Goal: Use online tool/utility: Utilize a website feature to perform a specific function

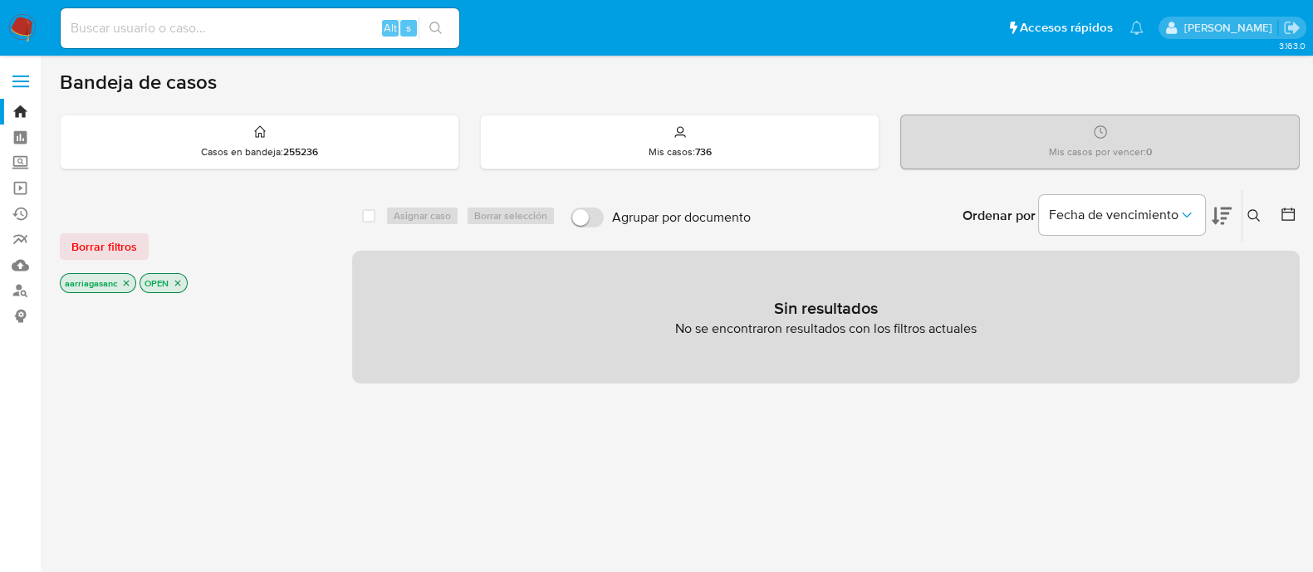
click at [15, 22] on img at bounding box center [22, 28] width 28 height 28
click at [123, 250] on span "Borrar filtros" at bounding box center [104, 246] width 66 height 23
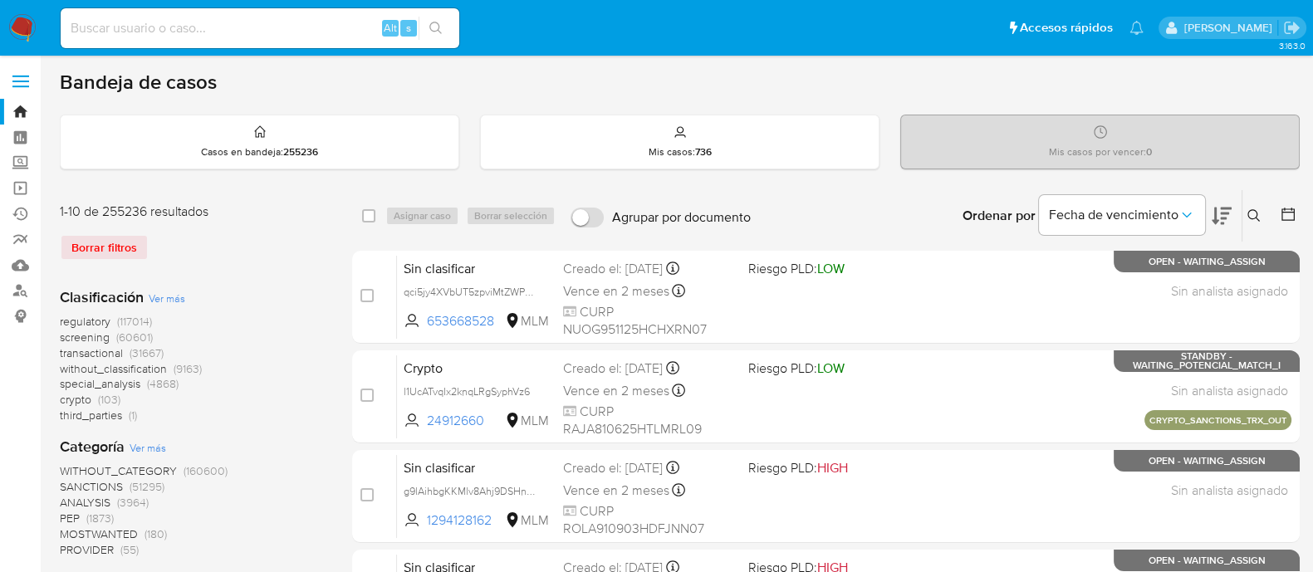
click at [91, 487] on span "SANCTIONS" at bounding box center [91, 486] width 63 height 17
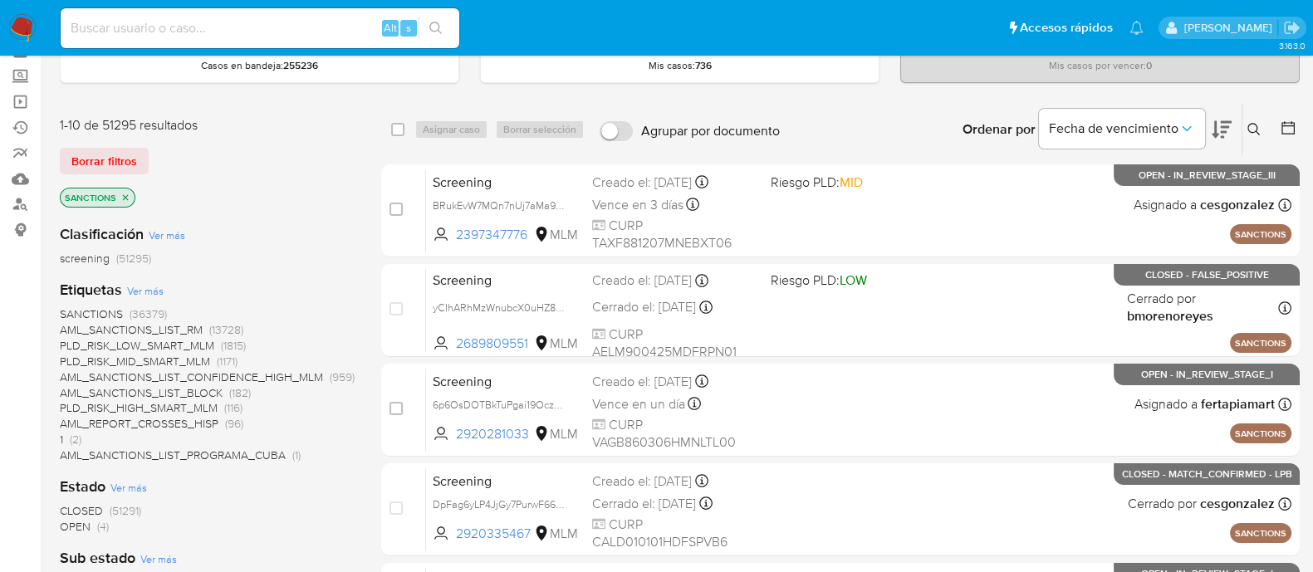
scroll to position [165, 0]
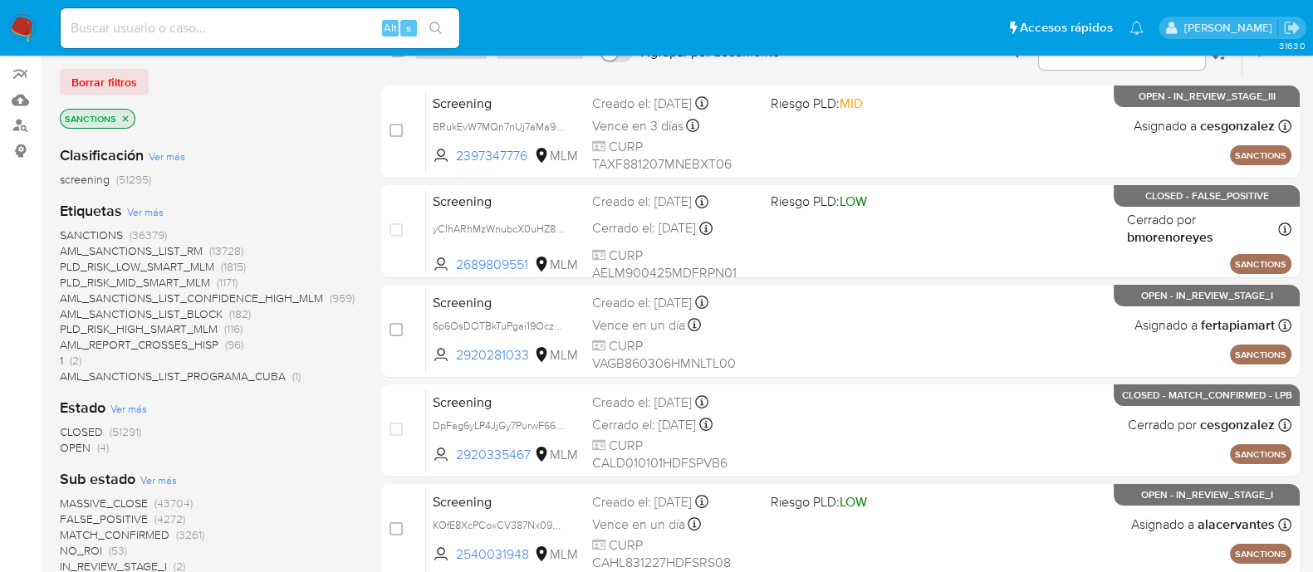
click at [82, 478] on b "Sub estado" at bounding box center [98, 479] width 76 height 22
click at [68, 444] on span "OPEN" at bounding box center [75, 447] width 31 height 17
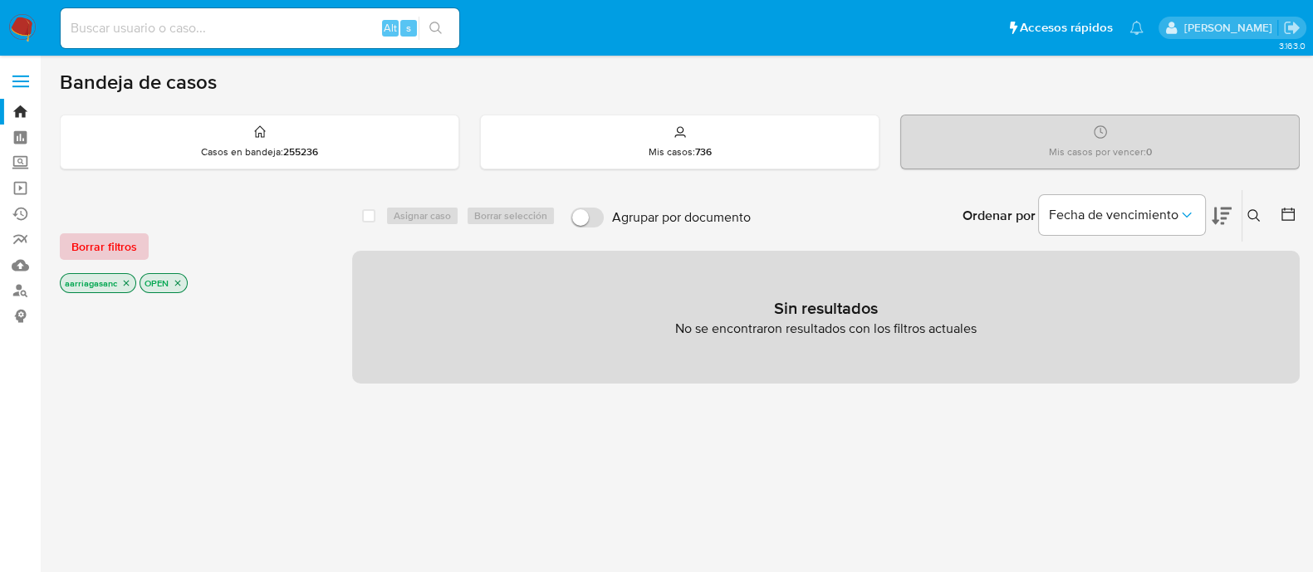
click at [78, 244] on span "Borrar filtros" at bounding box center [104, 246] width 66 height 23
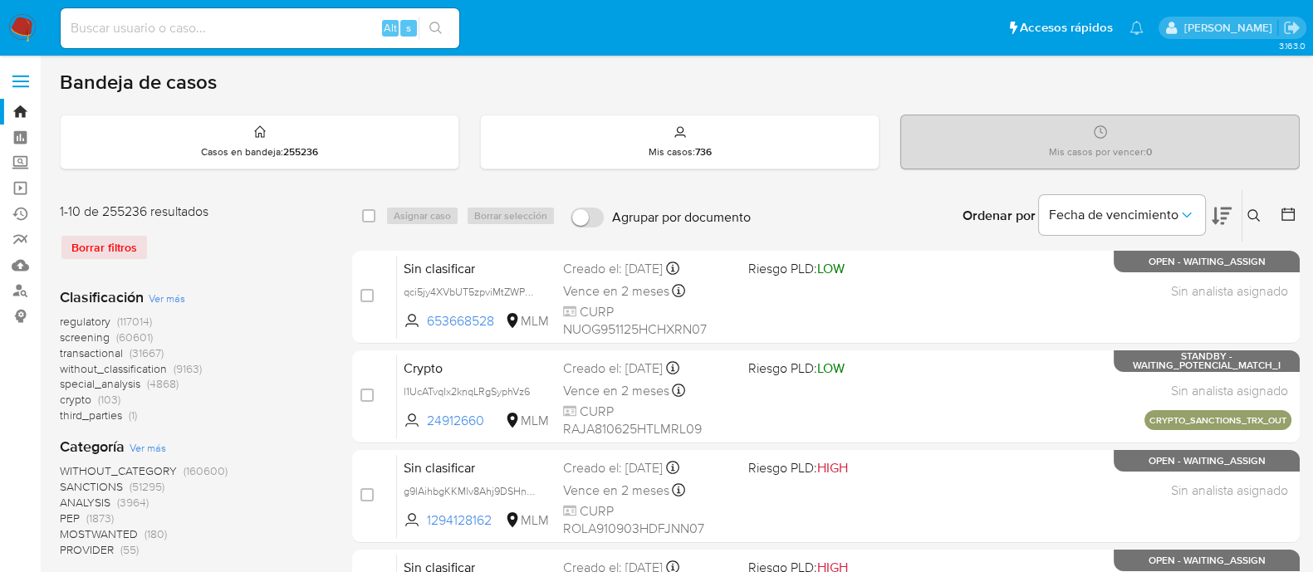
click at [121, 238] on div "Borrar filtros" at bounding box center [193, 247] width 266 height 27
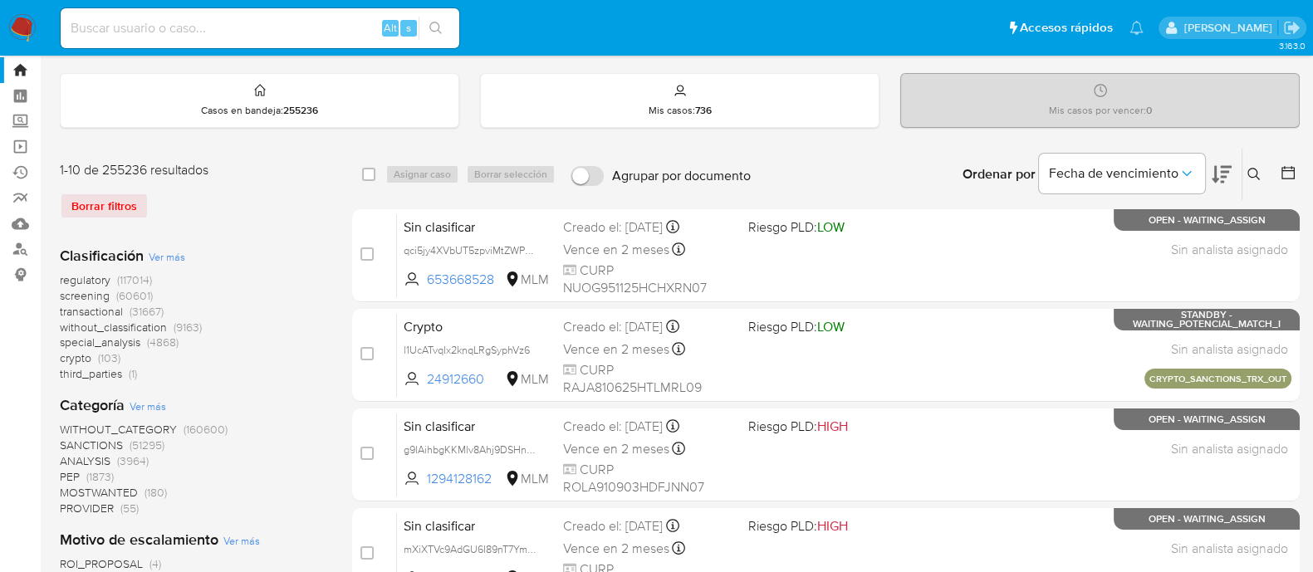
scroll to position [103, 0]
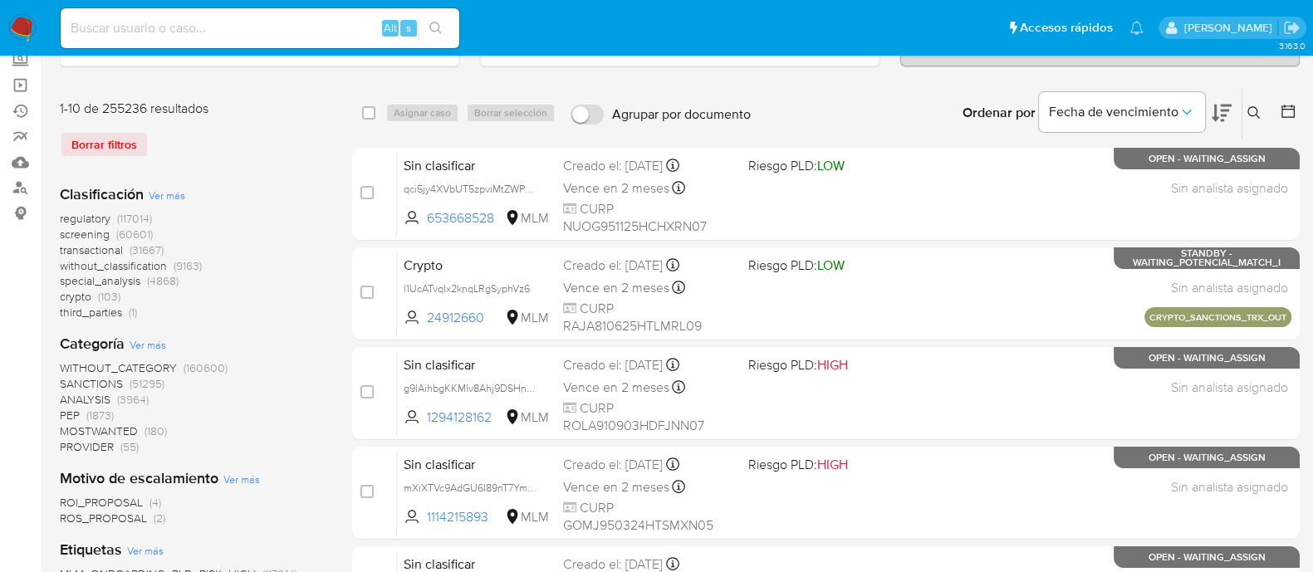
click at [118, 383] on span "SANCTIONS" at bounding box center [91, 383] width 63 height 17
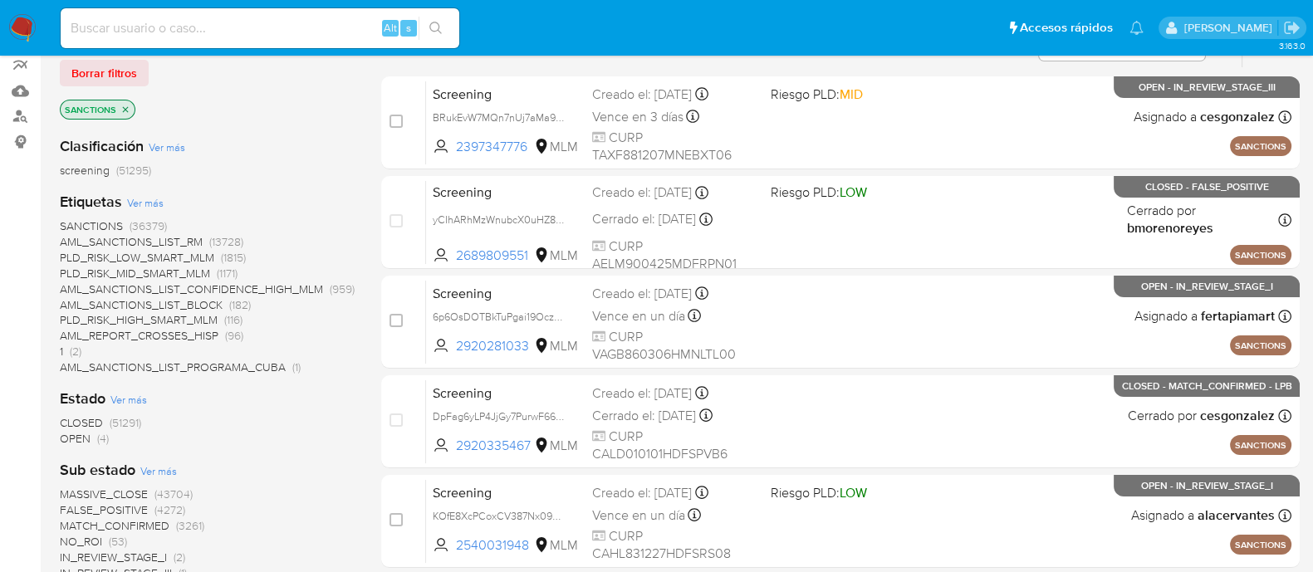
scroll to position [207, 0]
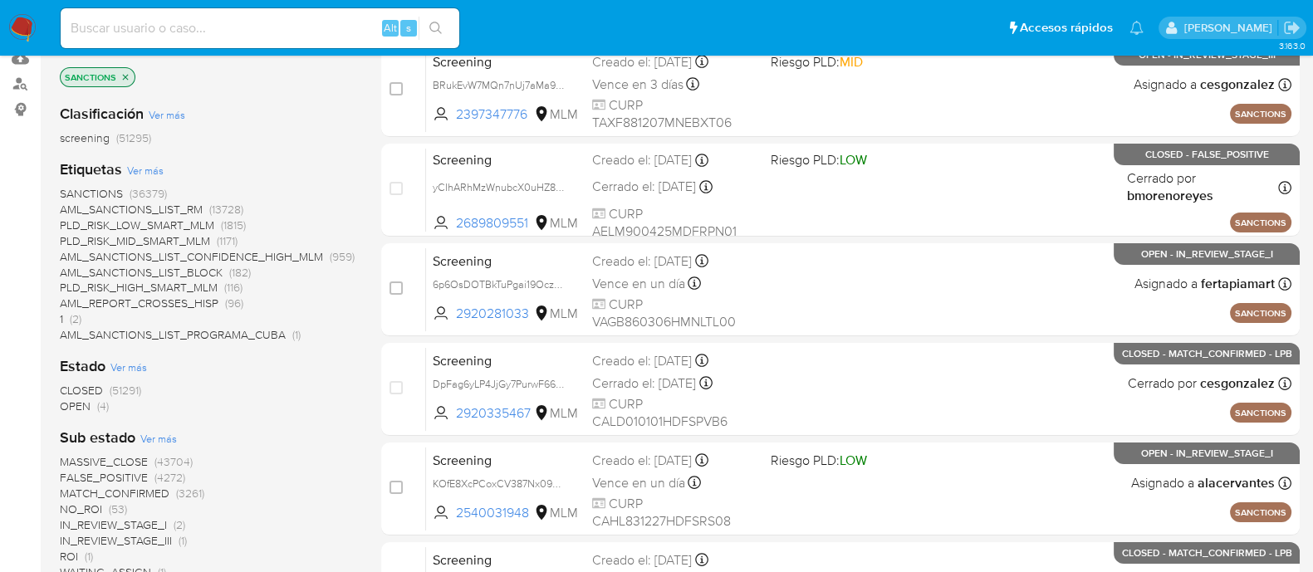
click at [84, 404] on span "OPEN" at bounding box center [75, 406] width 31 height 17
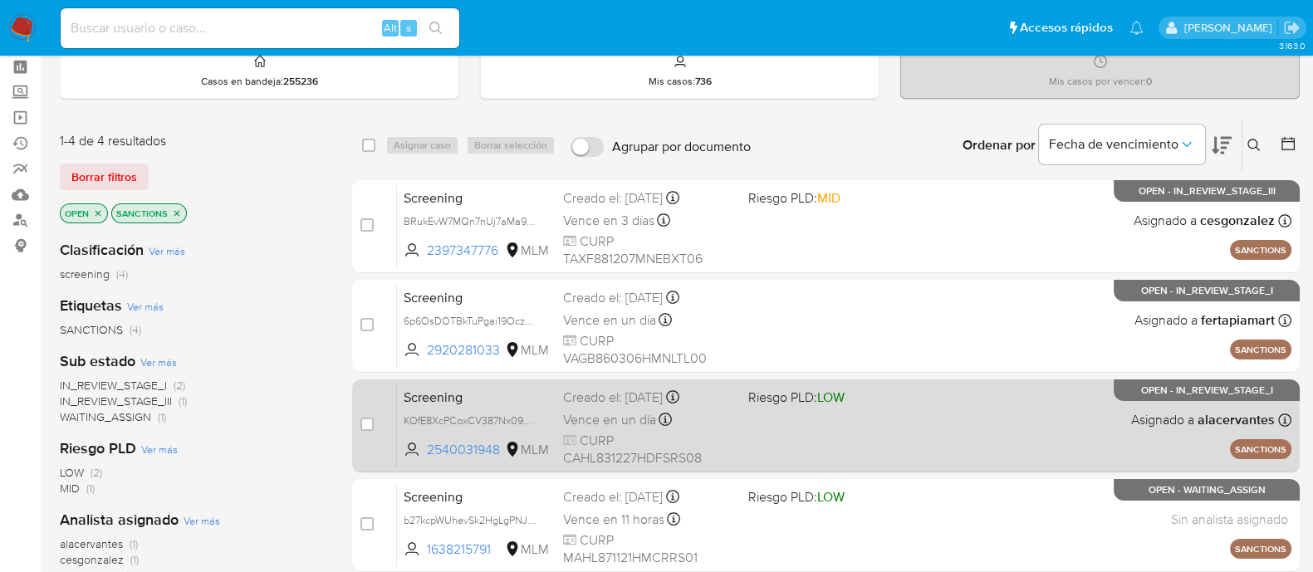
scroll to position [103, 0]
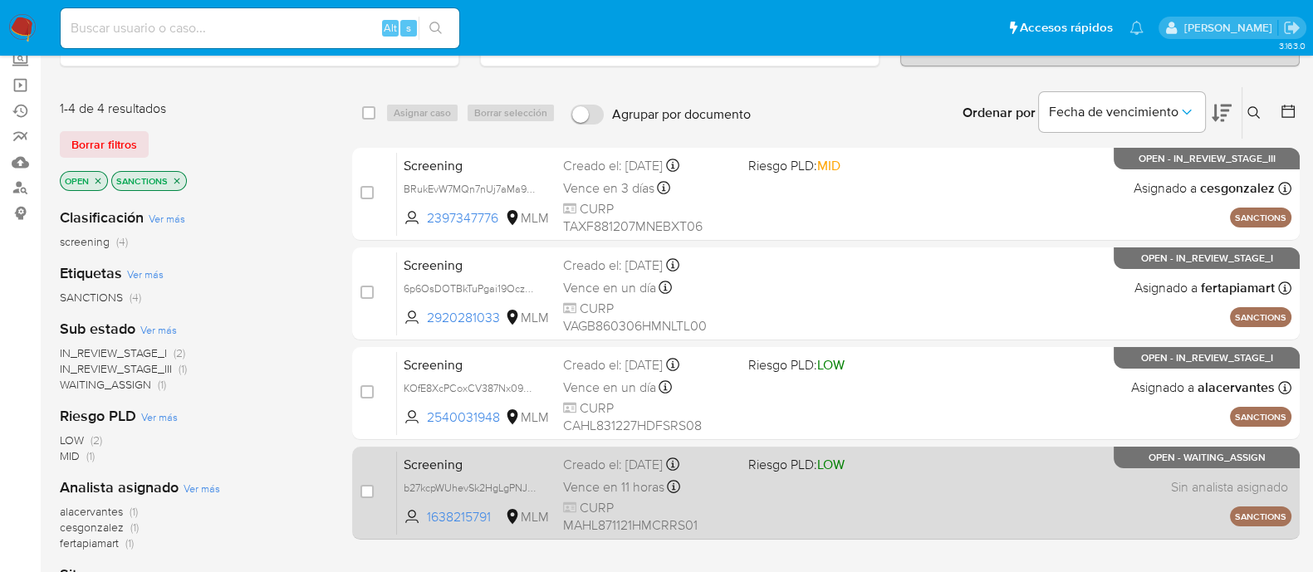
click at [956, 457] on div "Screening b27kcpWUhevSk2HgLgPNJdNT 1638215791 MLM Riesgo PLD: LOW Creado el: 12…" at bounding box center [844, 493] width 895 height 84
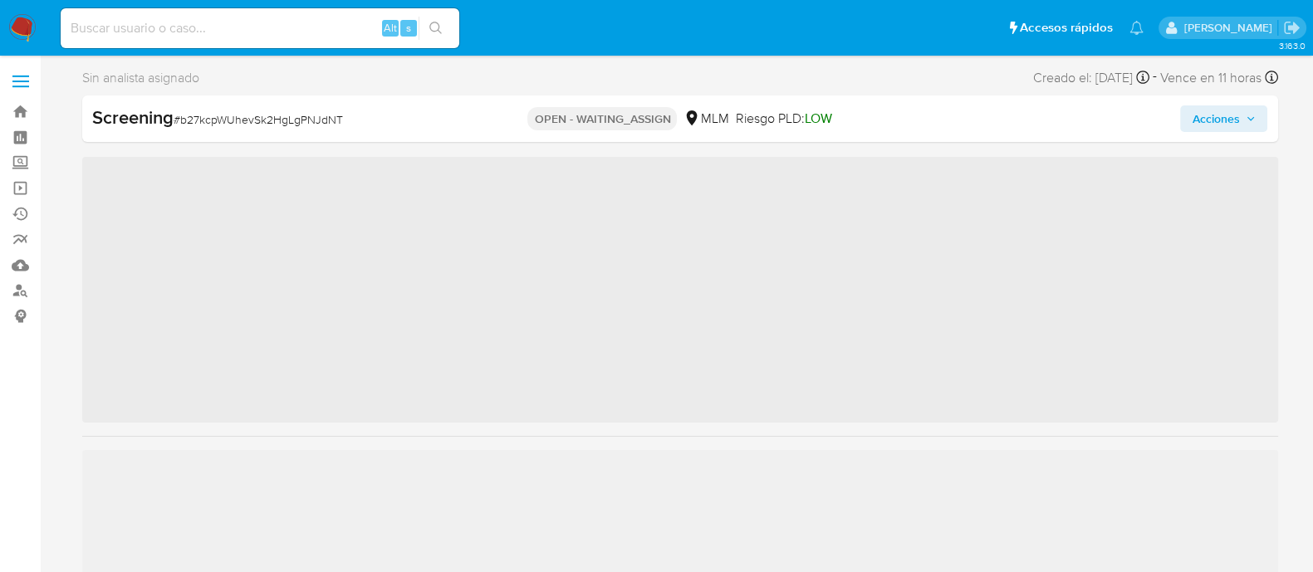
scroll to position [822, 0]
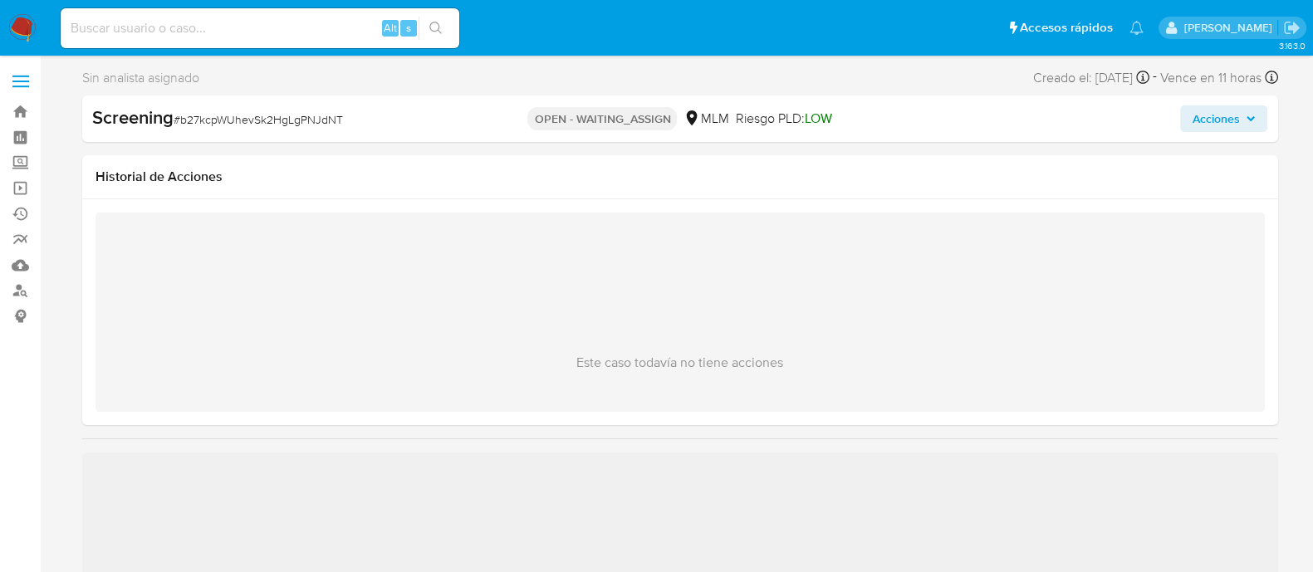
select select "10"
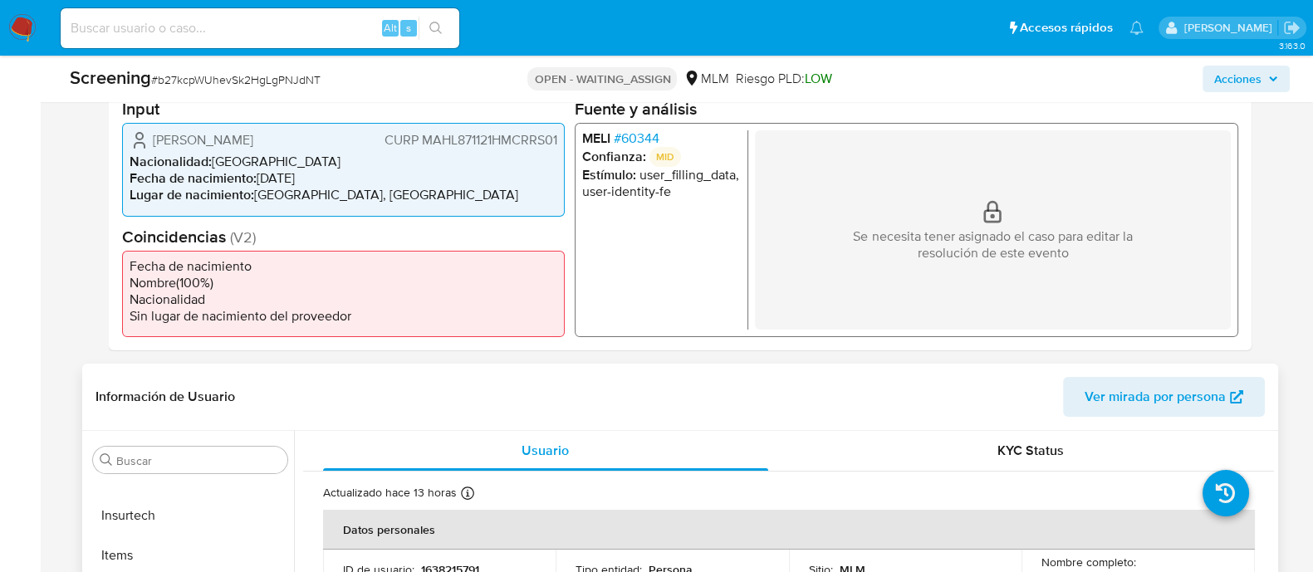
scroll to position [414, 0]
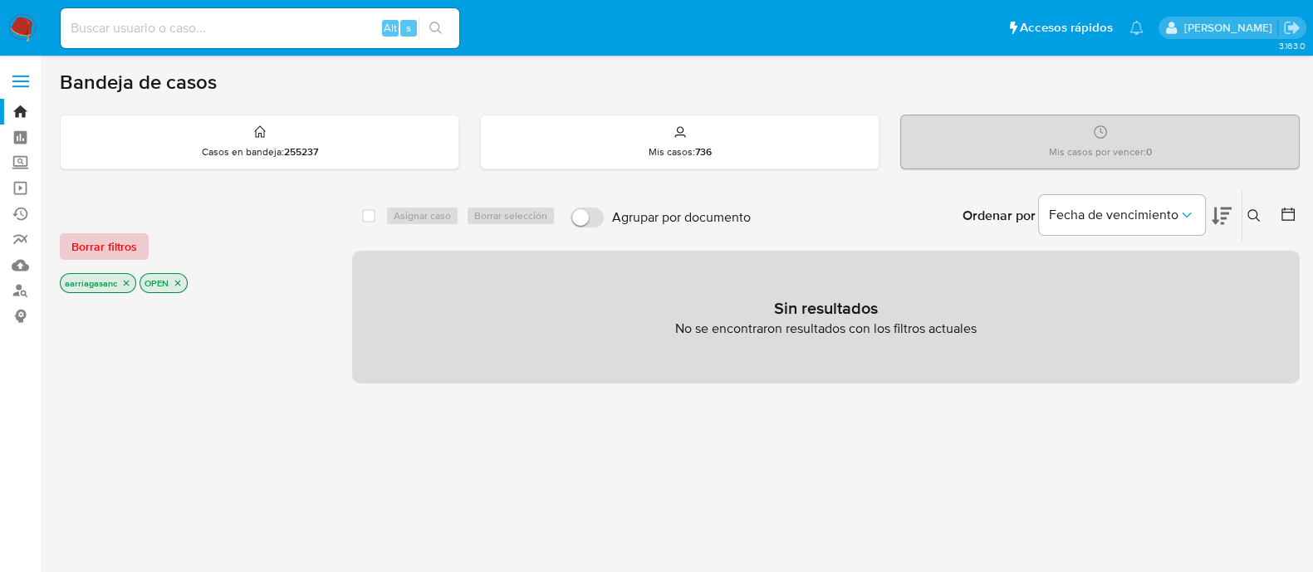
click at [107, 235] on span "Borrar filtros" at bounding box center [104, 246] width 66 height 23
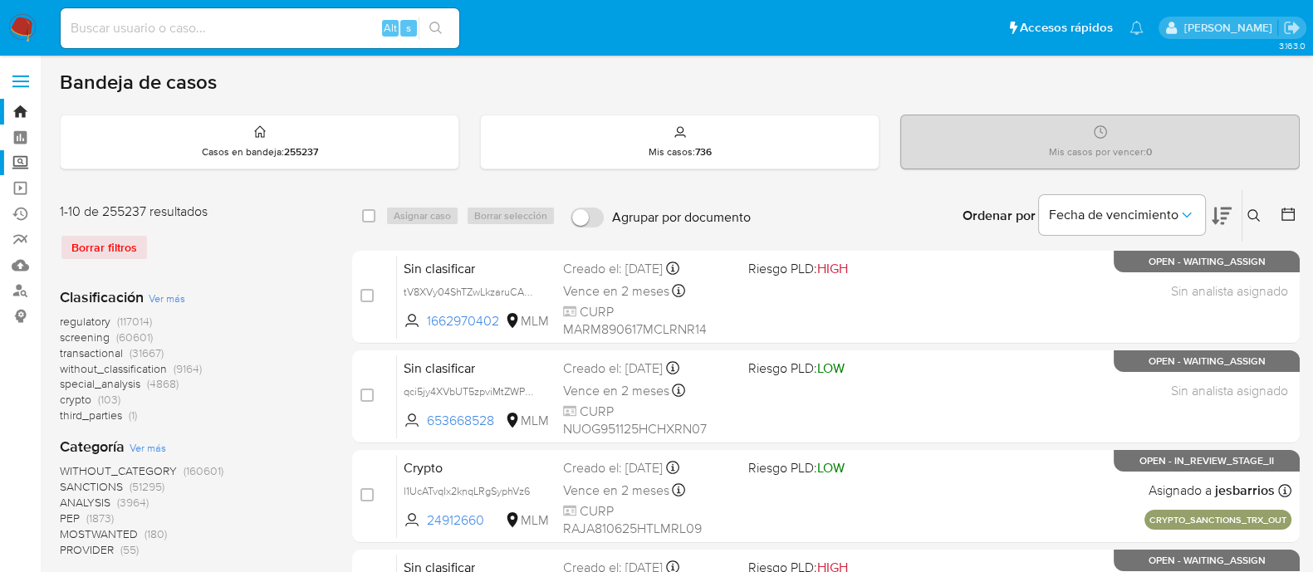
click at [15, 164] on label "Screening" at bounding box center [99, 163] width 198 height 26
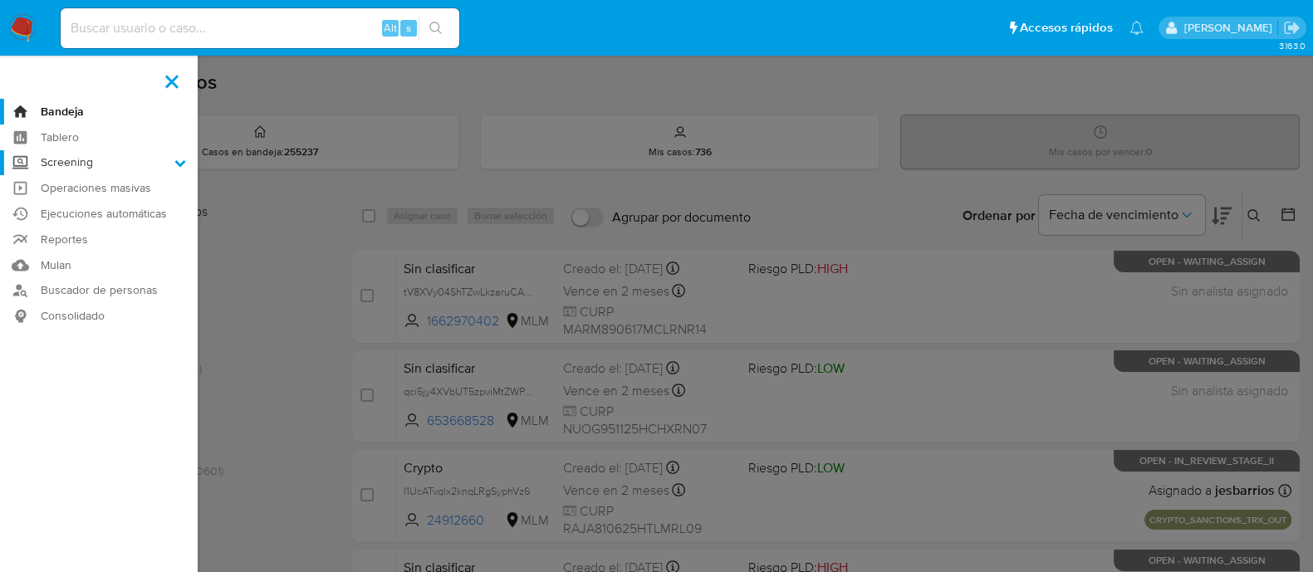
click at [0, 0] on input "Screening" at bounding box center [0, 0] width 0 height 0
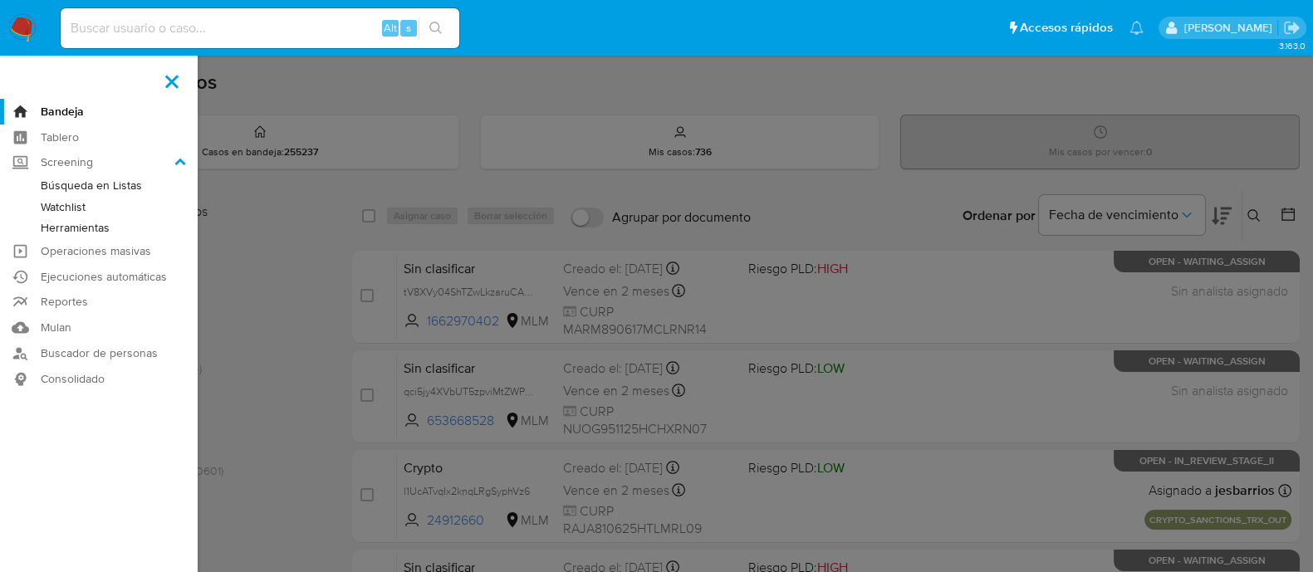
click at [88, 227] on link "Herramientas" at bounding box center [99, 228] width 198 height 21
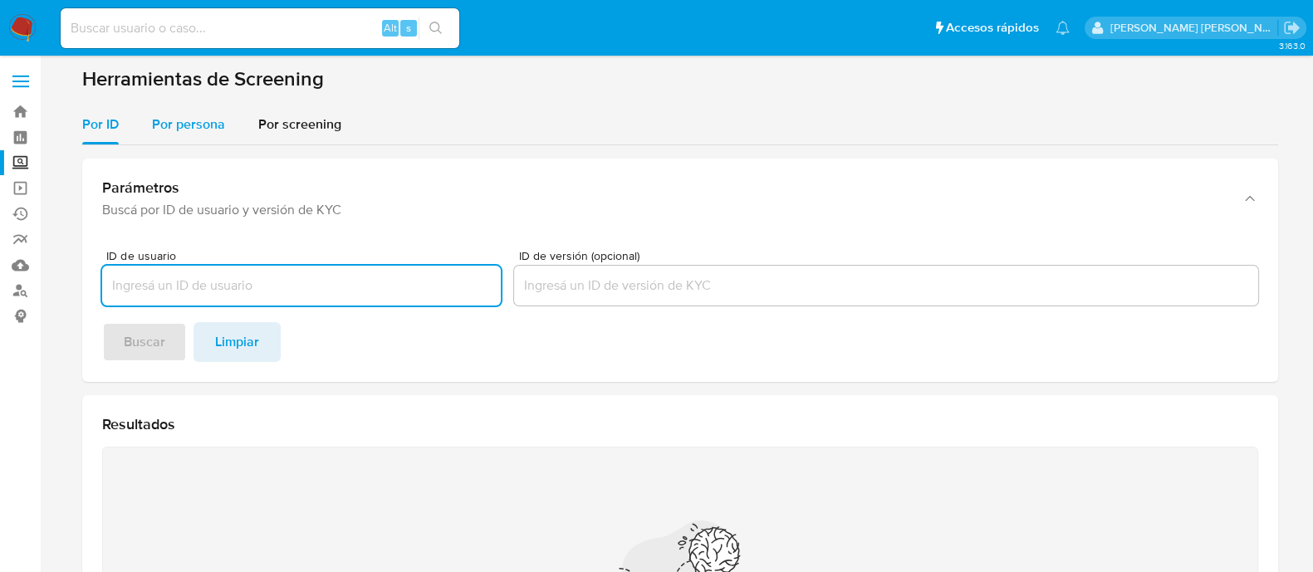
click at [159, 131] on span "Por persona" at bounding box center [188, 124] width 73 height 19
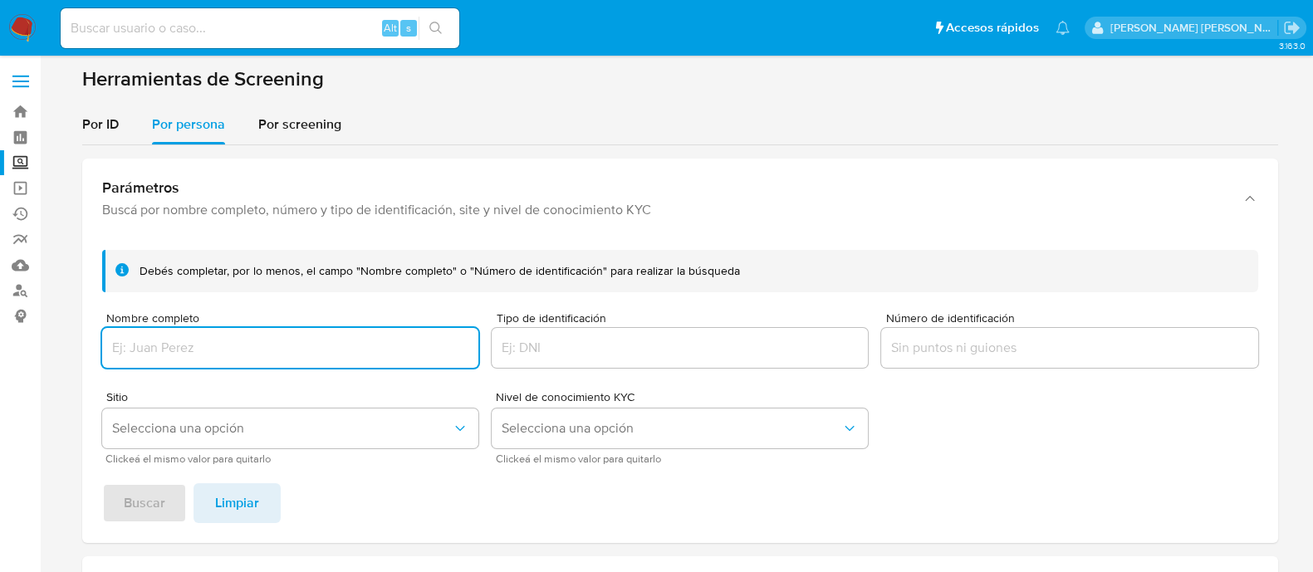
drag, startPoint x: 246, startPoint y: 333, endPoint x: 246, endPoint y: 364, distance: 30.7
click at [246, 337] on div at bounding box center [290, 348] width 376 height 40
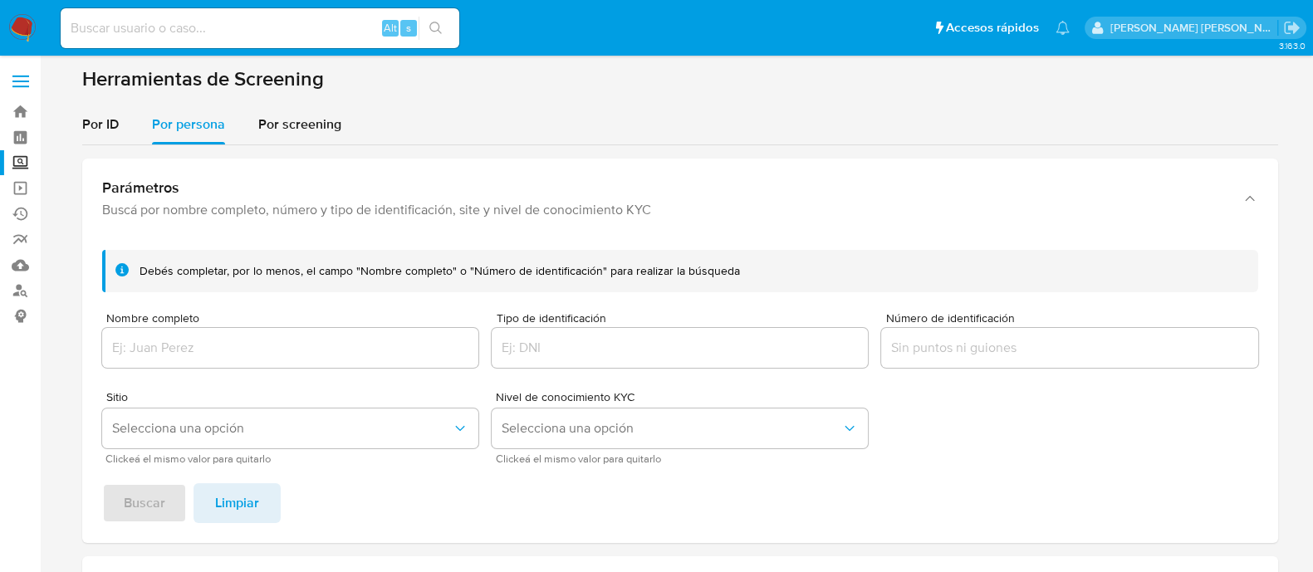
click at [246, 365] on div at bounding box center [290, 348] width 376 height 40
click at [214, 348] on input "Nombre completo" at bounding box center [290, 348] width 376 height 22
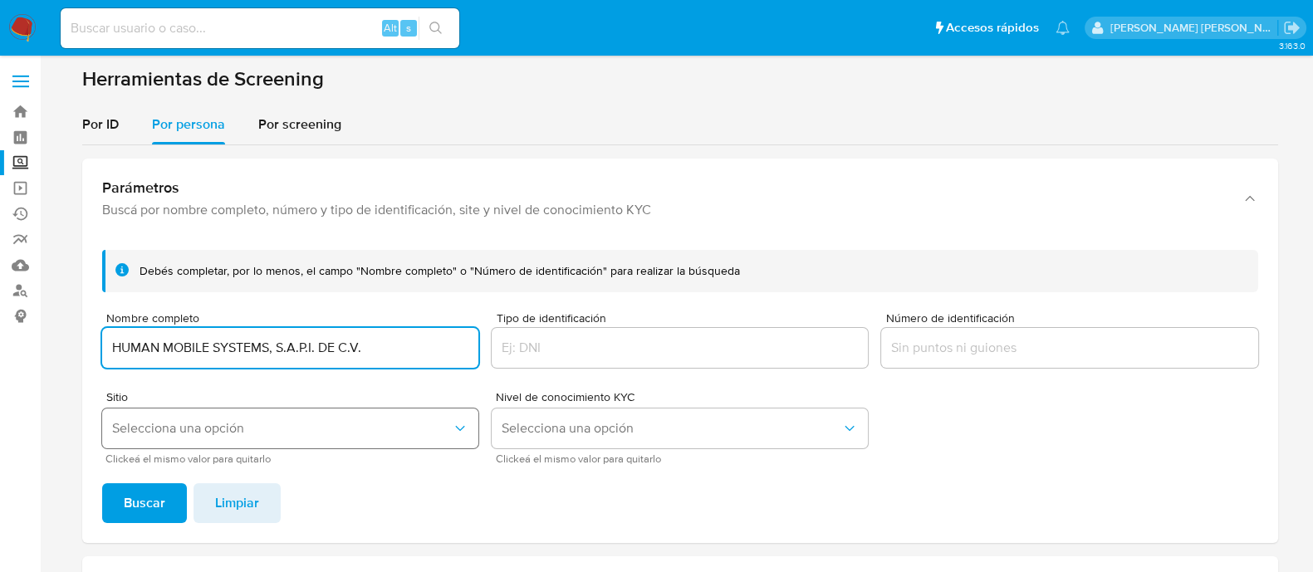
type input "HUMAN MOBILE SYSTEMS, S.A.P.I. DE C.V."
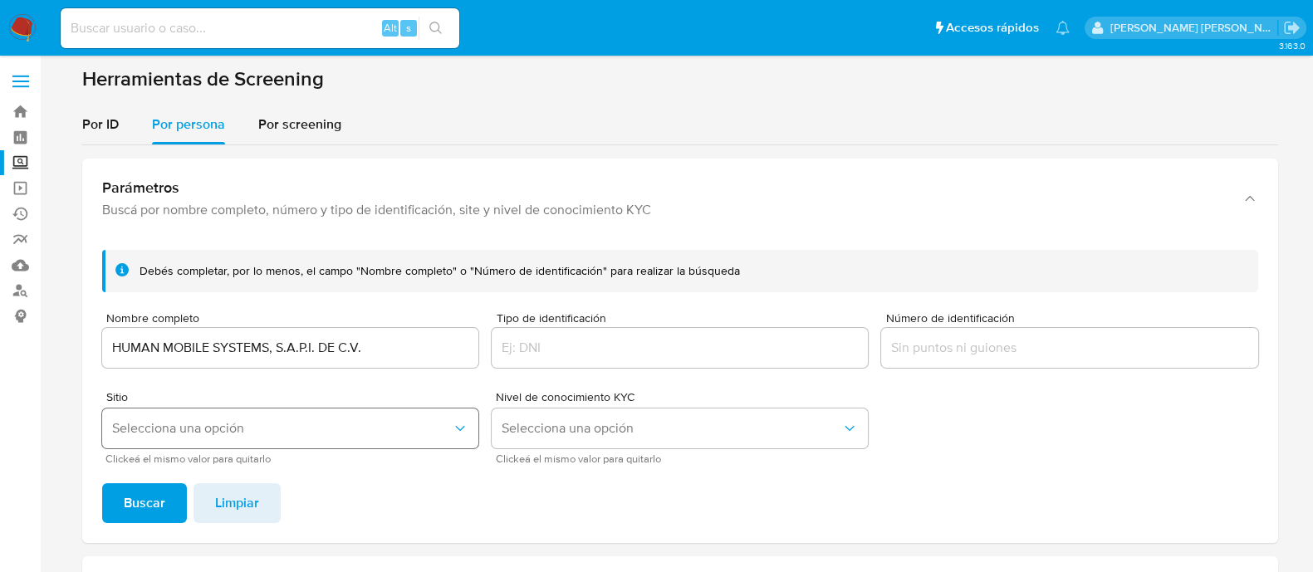
click at [219, 429] on span "Selecciona una opción" at bounding box center [282, 428] width 340 height 17
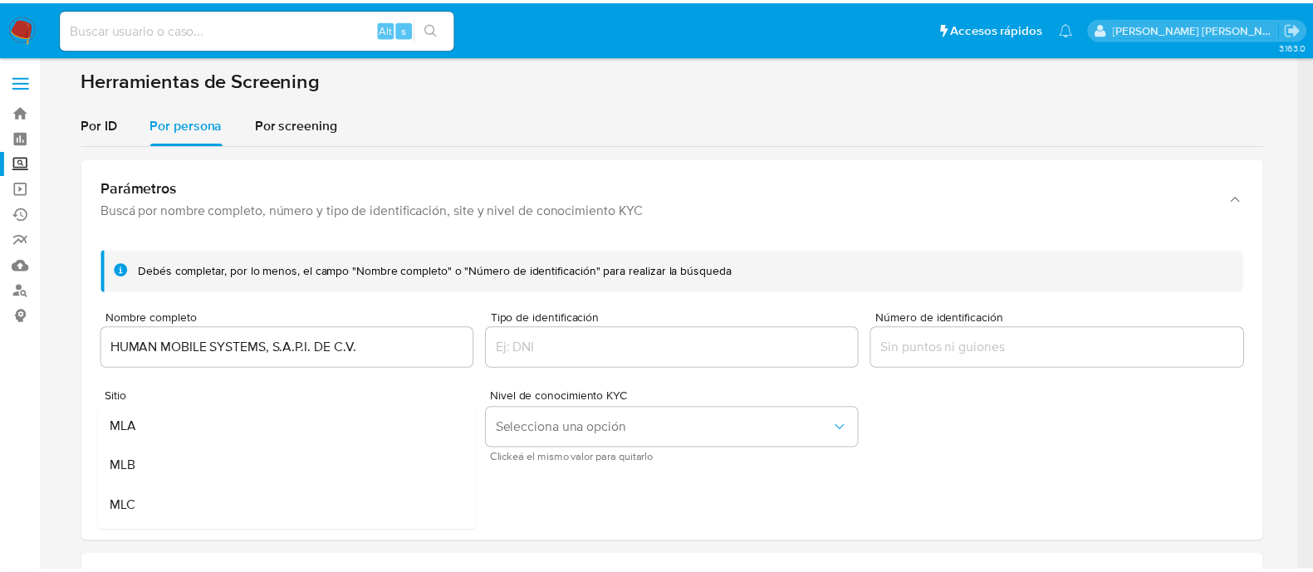
scroll to position [103, 0]
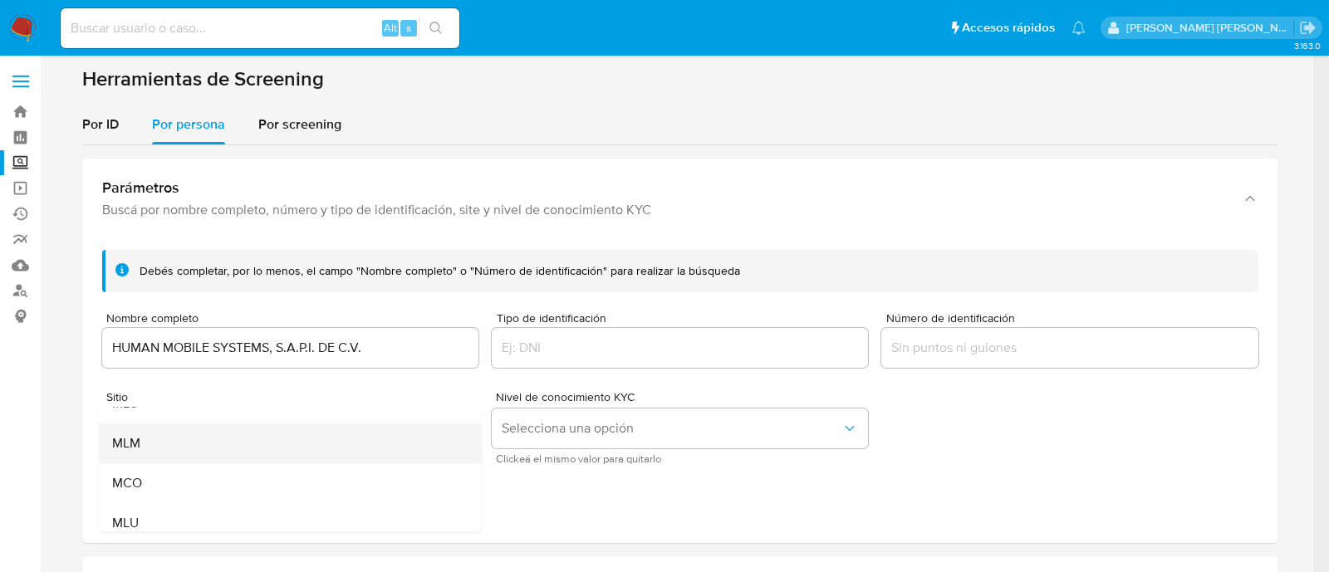
click at [210, 433] on div "MLM" at bounding box center [284, 444] width 346 height 40
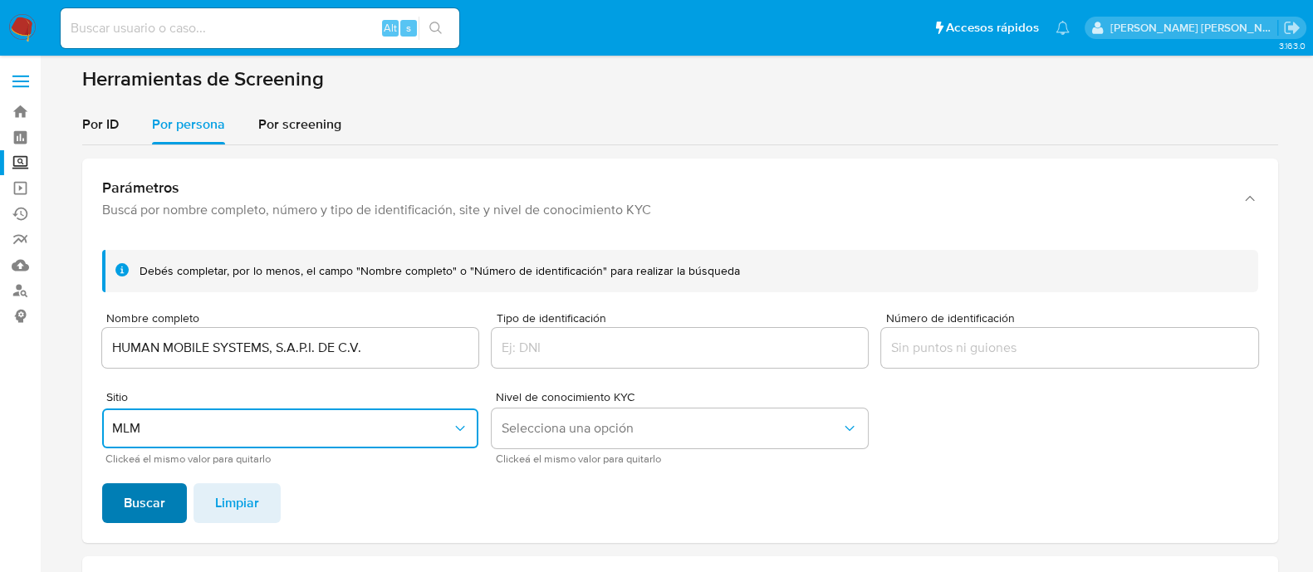
click at [170, 505] on button "Buscar" at bounding box center [144, 503] width 85 height 40
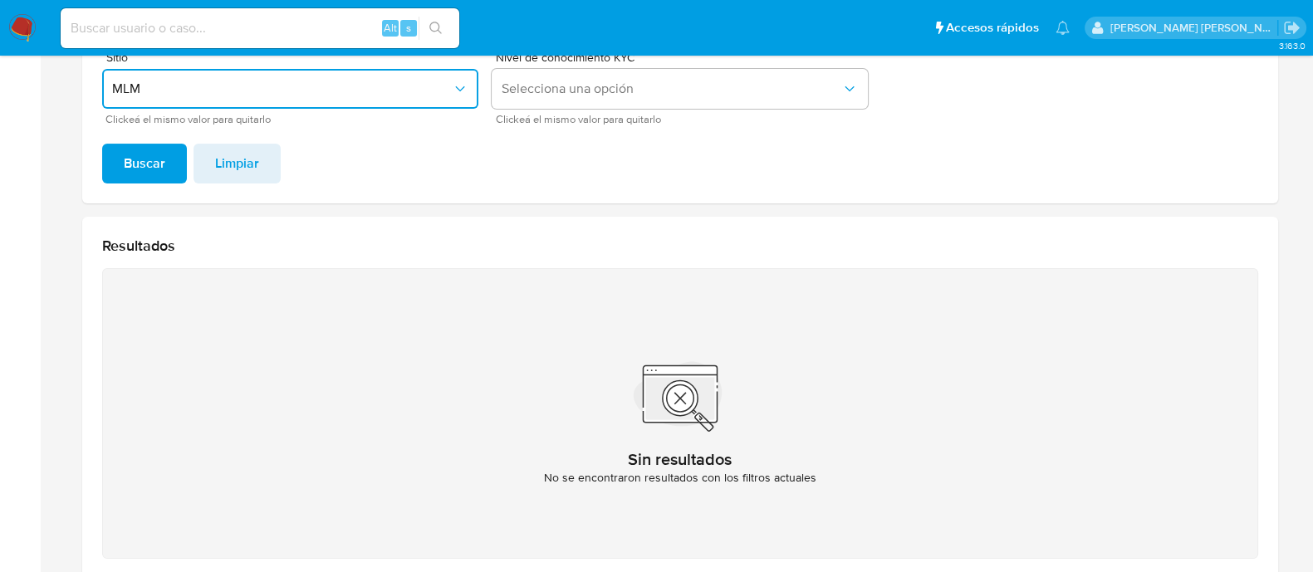
scroll to position [118, 0]
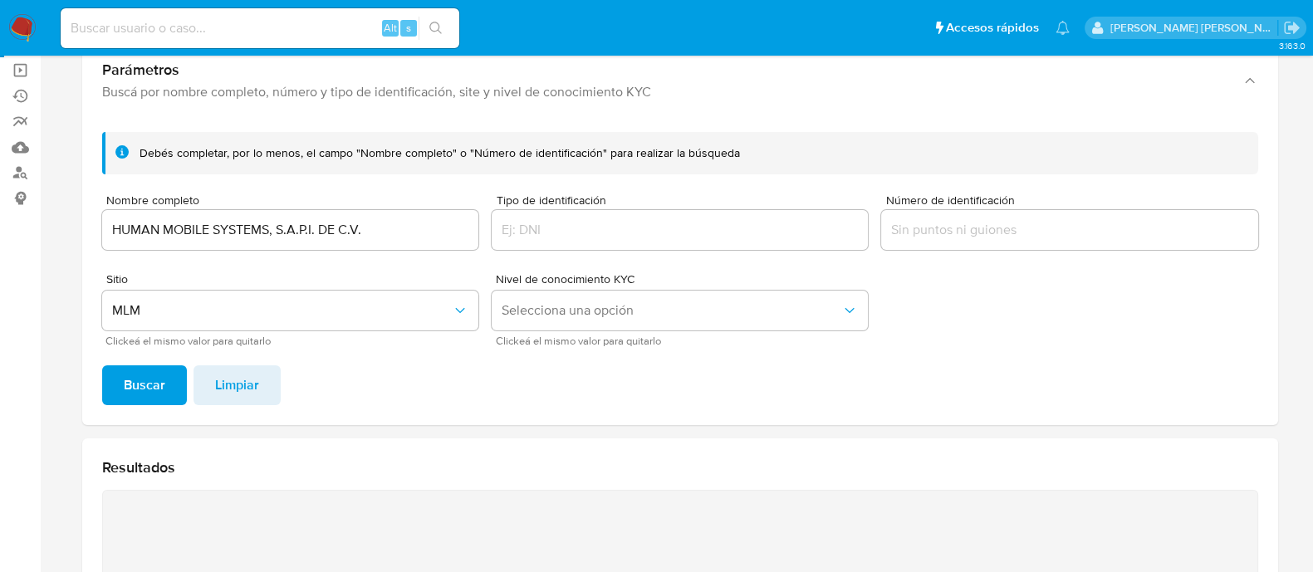
click at [290, 233] on input "HUMAN MOBILE SYSTEMS, S.A.P.I. DE C.V." at bounding box center [290, 230] width 376 height 22
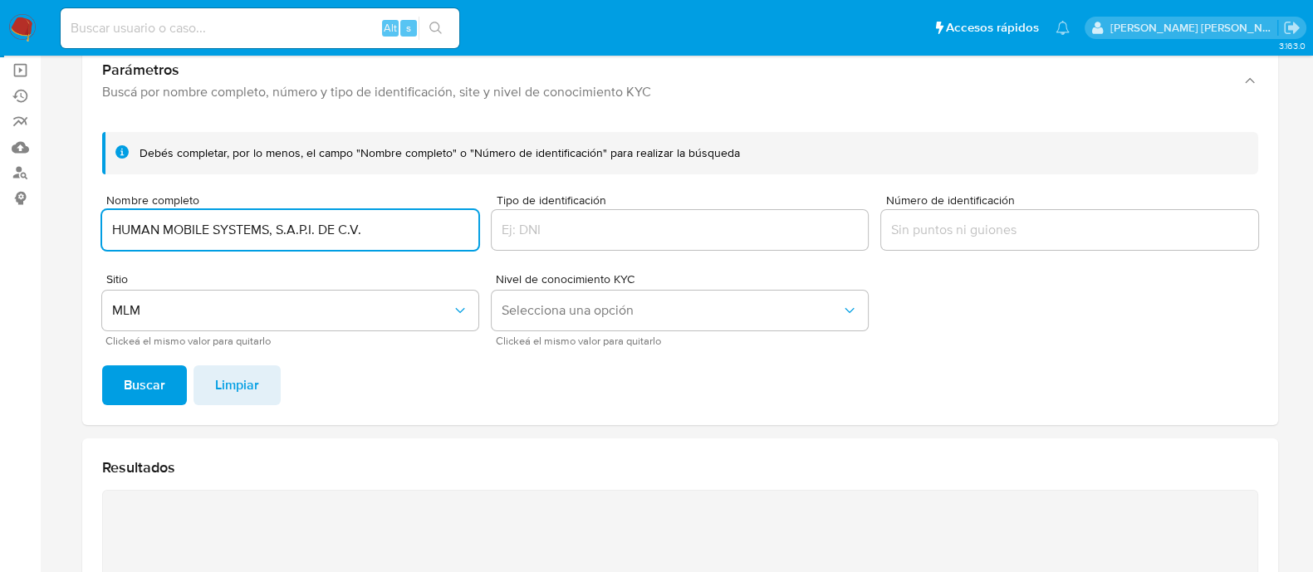
click at [290, 233] on input "HUMAN MOBILE SYSTEMS, S.A.P.I. DE C.V." at bounding box center [290, 230] width 376 height 22
type input "LABI SCIENTIFIC, S.A. DE C.V."
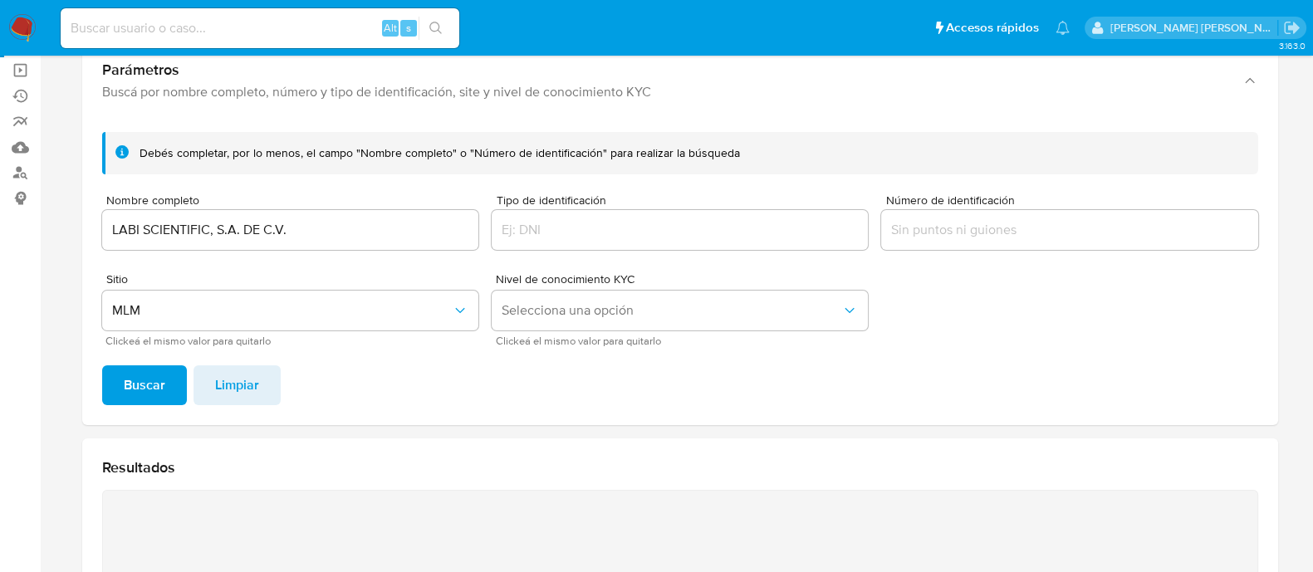
click at [152, 385] on span "Buscar" at bounding box center [145, 385] width 42 height 37
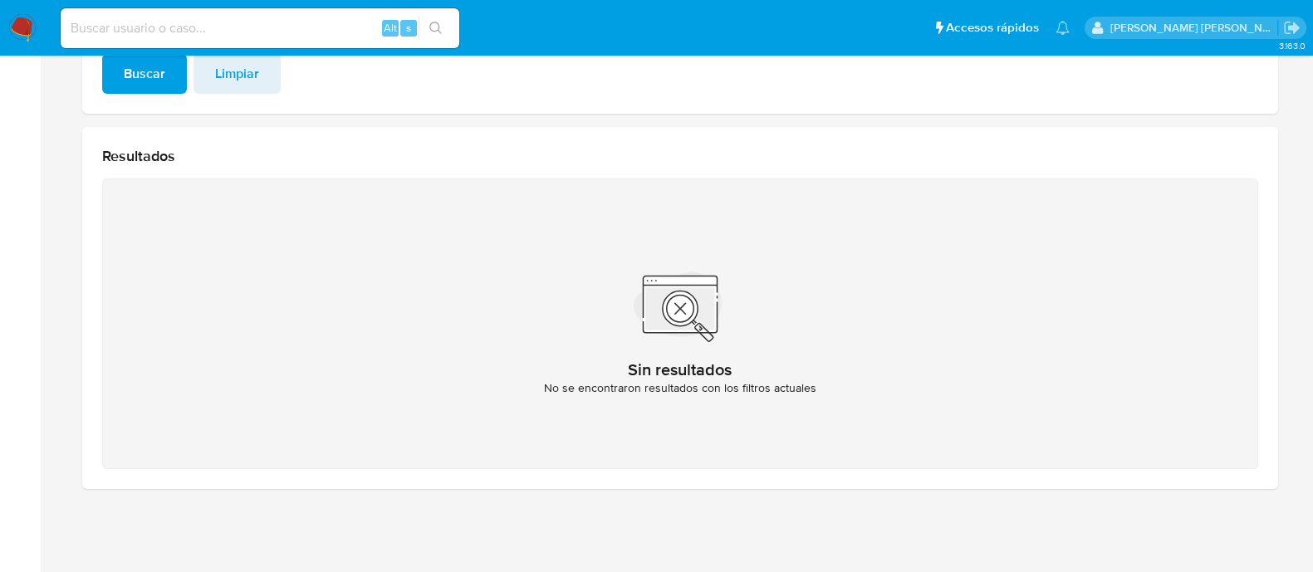
scroll to position [14, 0]
